Goal: Register for event/course

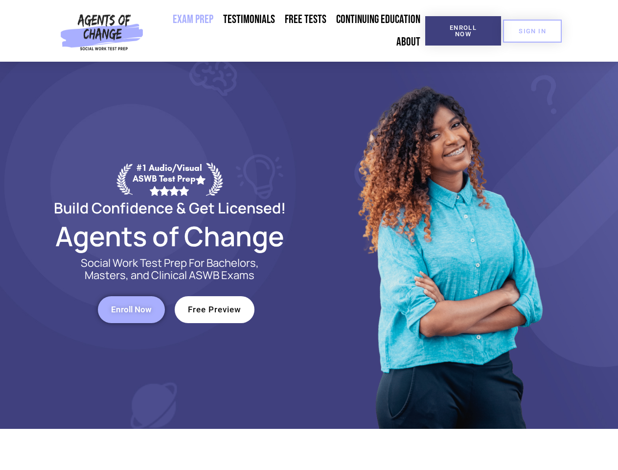
click at [309, 235] on div at bounding box center [448, 245] width 279 height 367
click at [463, 31] on span "Enroll Now" at bounding box center [463, 30] width 45 height 13
click at [533, 31] on span "SIGN IN" at bounding box center [532, 31] width 27 height 6
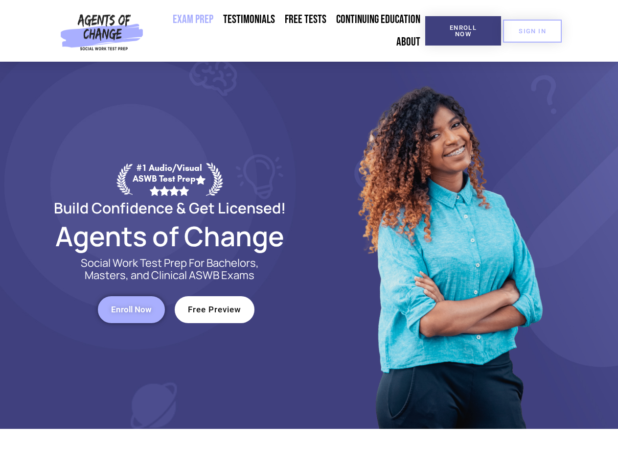
click at [131, 309] on span "Enroll Now" at bounding box center [131, 309] width 41 height 8
click at [214, 309] on span "Free Preview" at bounding box center [214, 309] width 53 height 8
